Goal: Ask a question

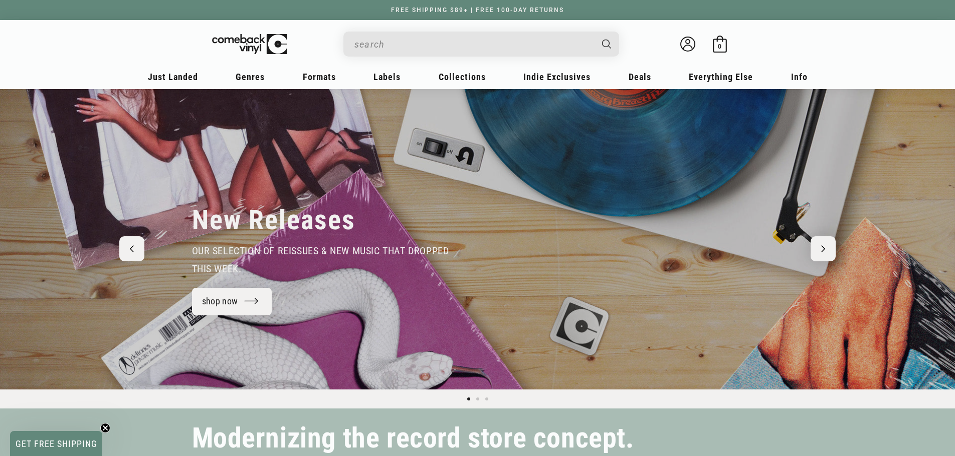
click at [453, 45] on input "When autocomplete results are available use up and down arrows to review and en…" at bounding box center [473, 44] width 238 height 21
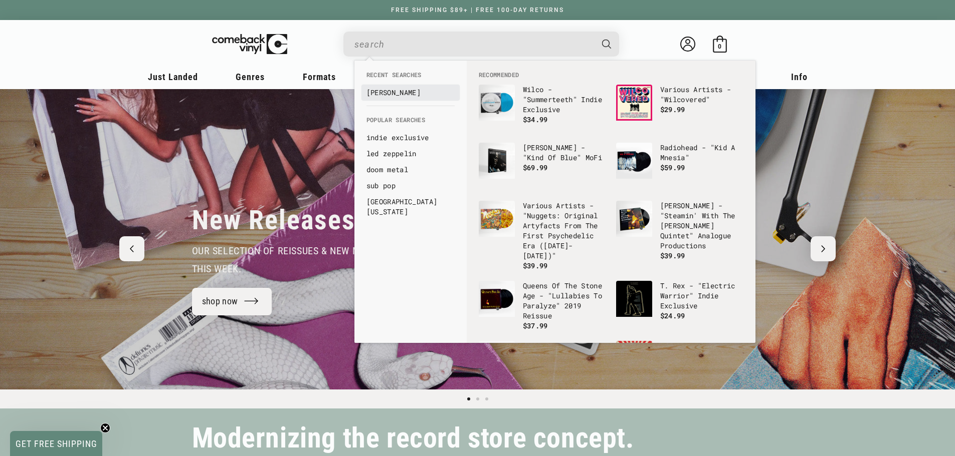
click at [402, 89] on link "larry fleet" at bounding box center [410, 93] width 88 height 10
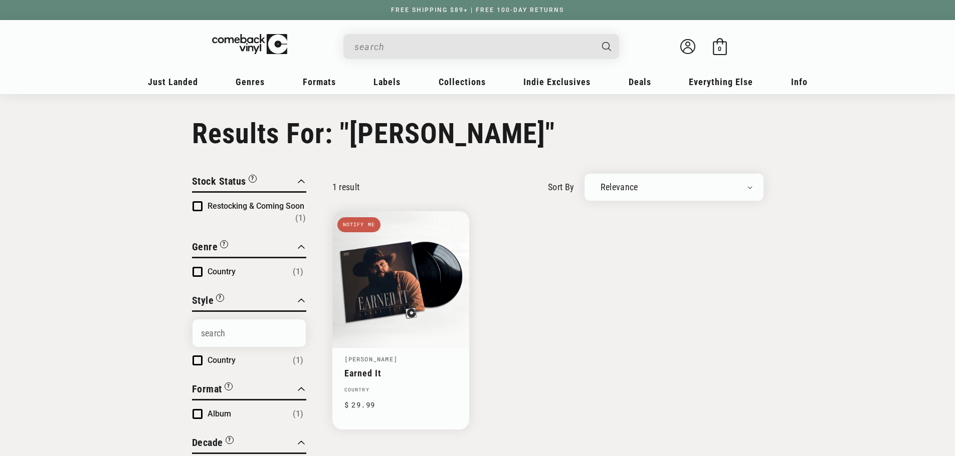
type input "larry fleet"
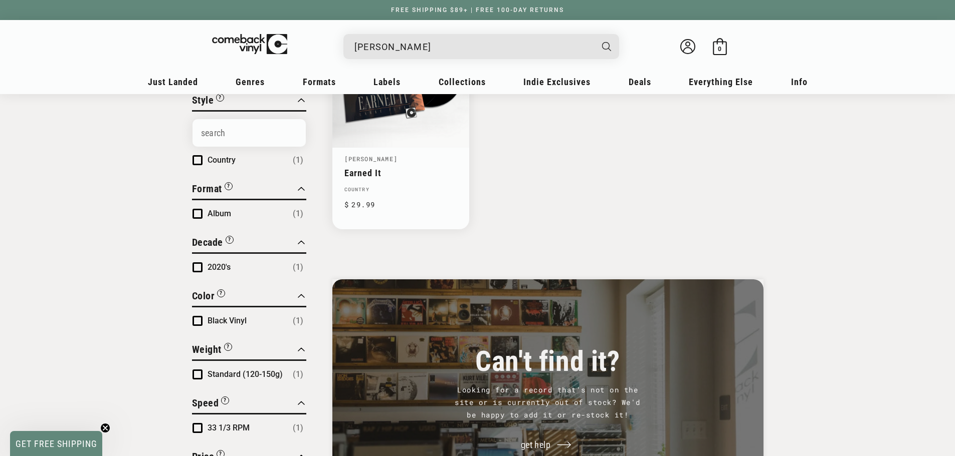
scroll to position [401, 0]
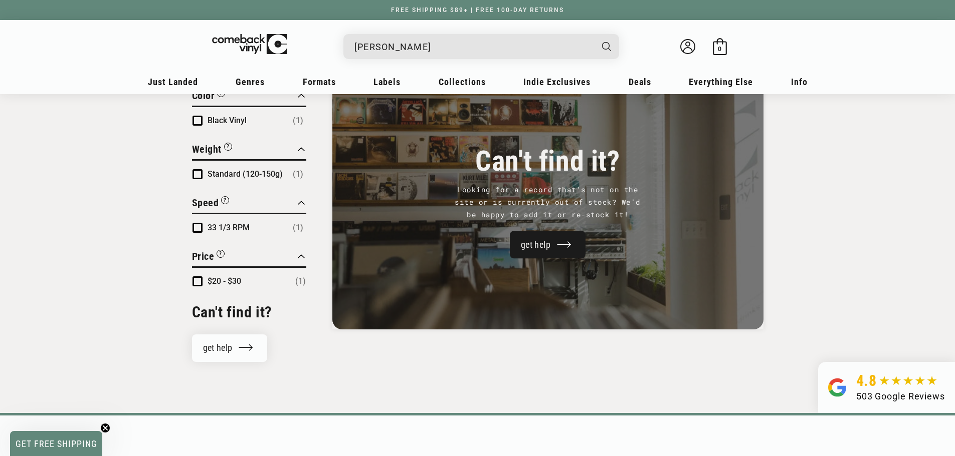
click at [545, 241] on link "get help" at bounding box center [548, 245] width 76 height 28
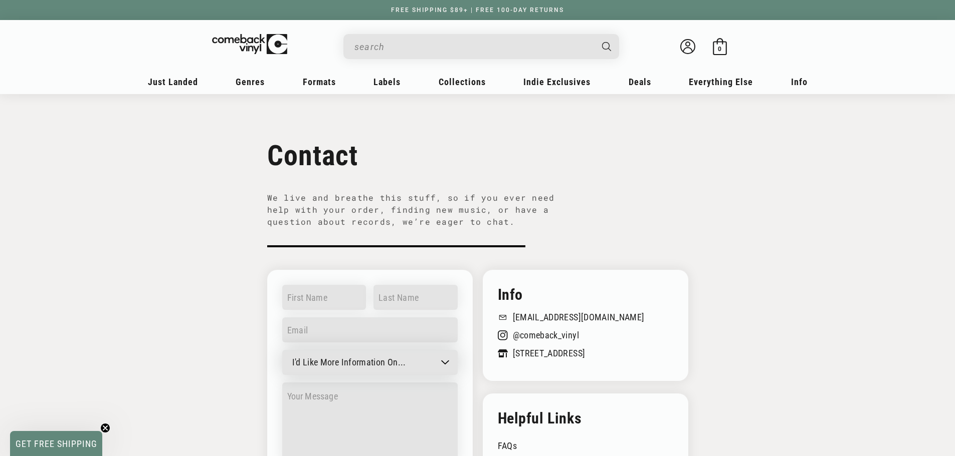
click at [442, 362] on select "I'd Like More Information On... General question Can't find a record Job inquir…" at bounding box center [369, 362] width 175 height 25
